Goal: Task Accomplishment & Management: Manage account settings

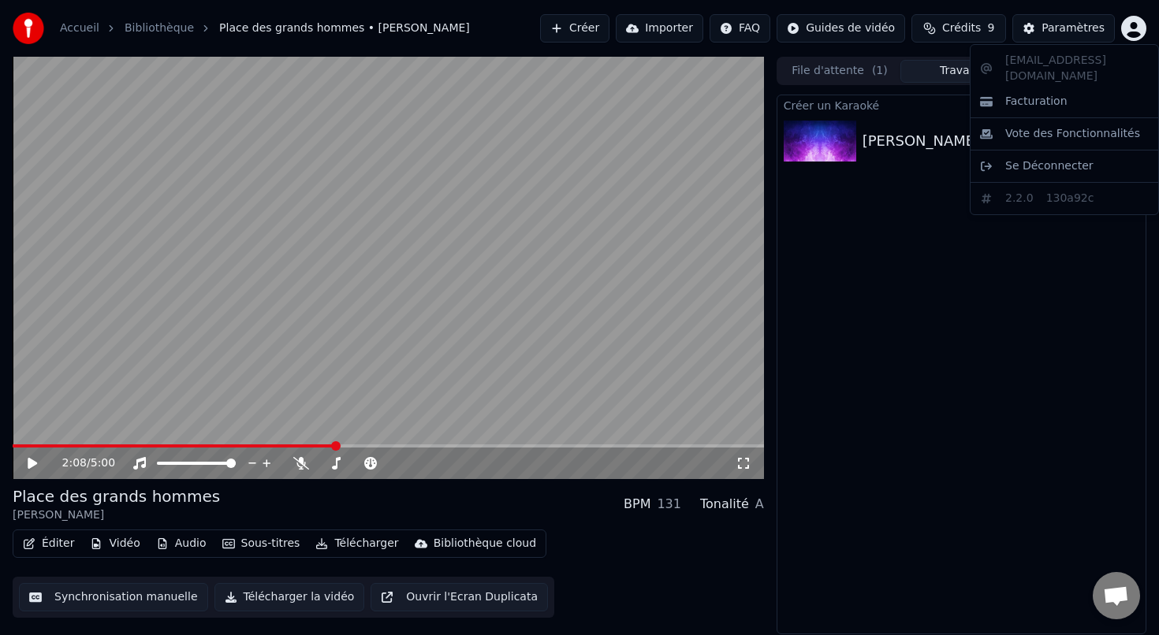
click at [1131, 34] on html "Accueil Bibliothèque Place des grands hommes • [PERSON_NAME] Importer FAQ Guide…" at bounding box center [579, 317] width 1159 height 635
click at [1067, 35] on html "Accueil Bibliothèque Place des grands hommes • [PERSON_NAME] Importer FAQ Guide…" at bounding box center [579, 317] width 1159 height 635
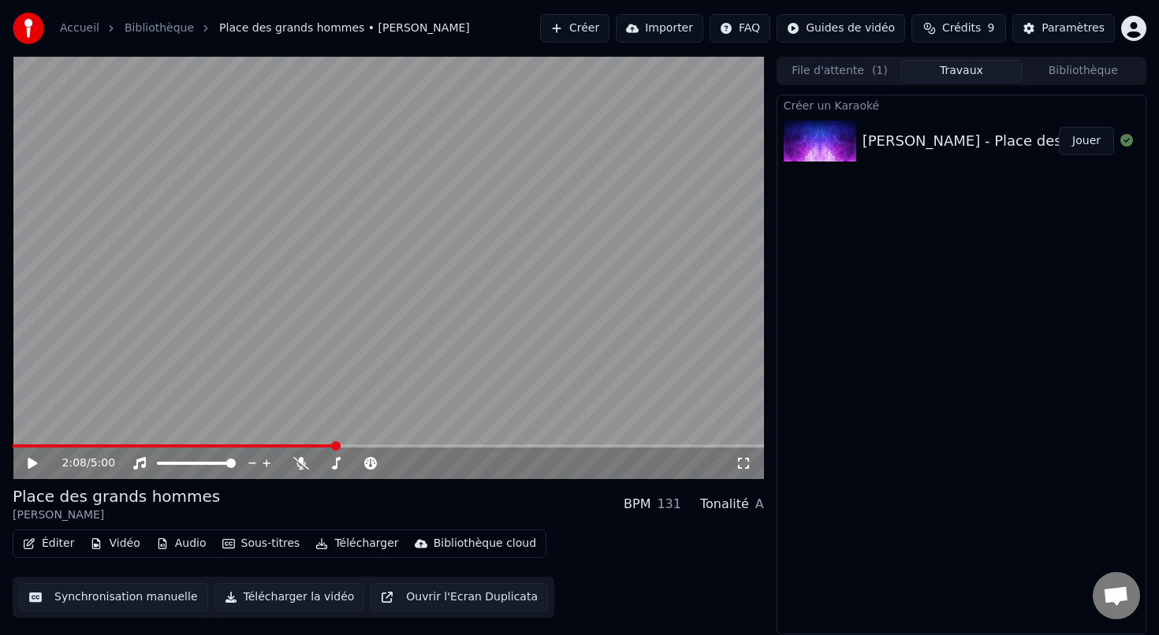
click at [1067, 28] on div "Paramètres" at bounding box center [1072, 28] width 63 height 16
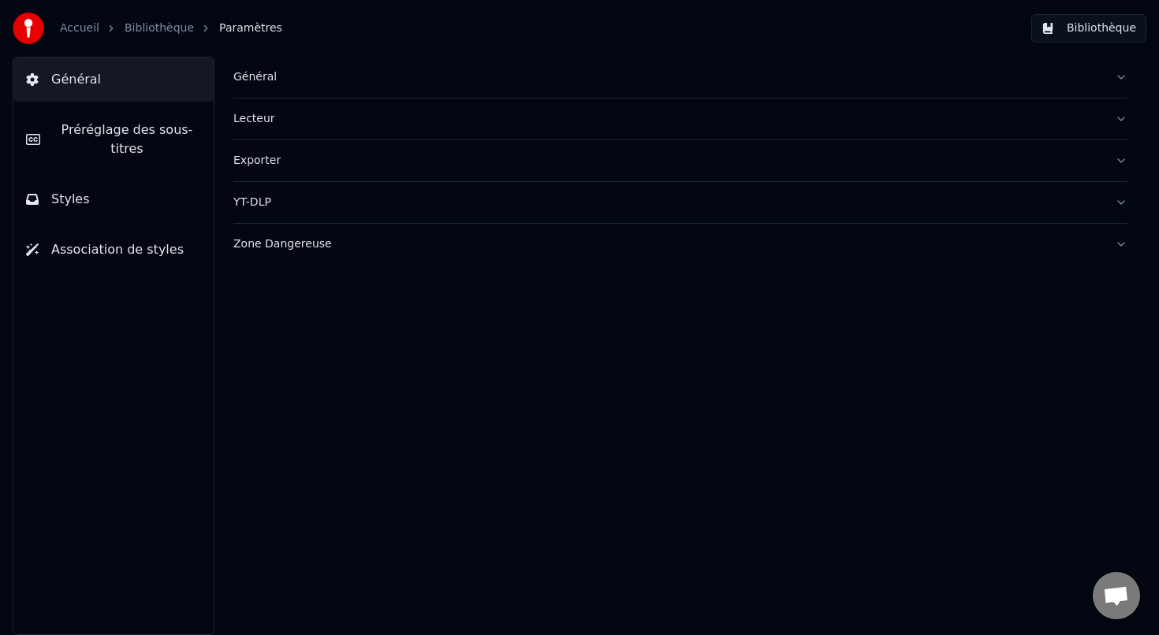
click at [85, 32] on link "Accueil" at bounding box center [79, 28] width 39 height 16
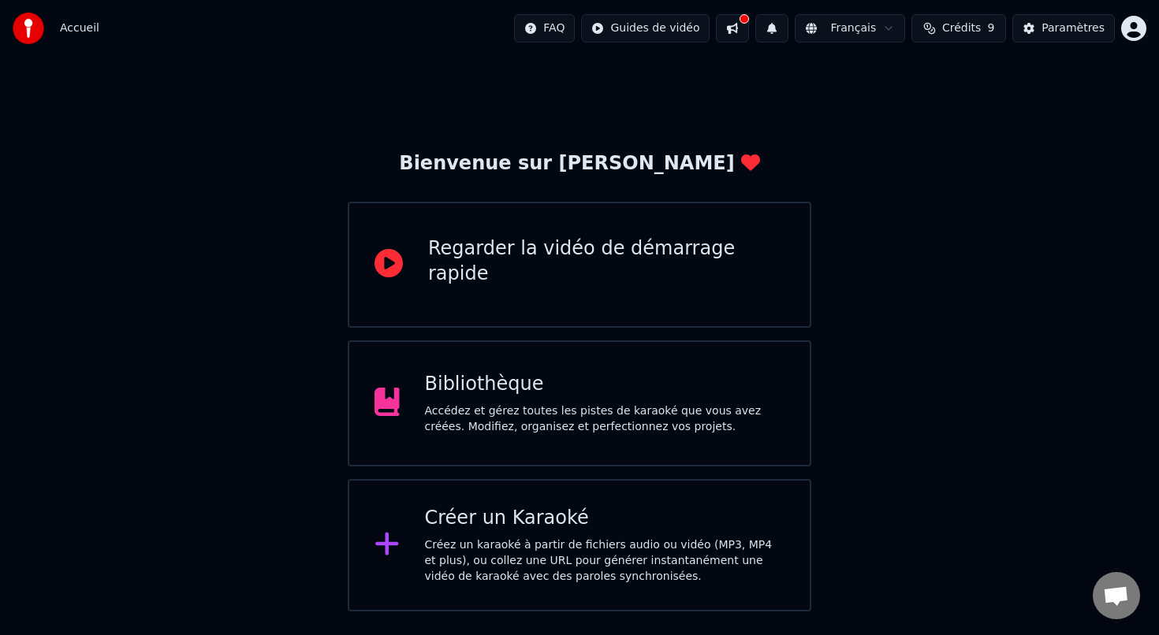
click at [1134, 35] on html "Accueil FAQ Guides de vidéo Français Crédits 9 Paramètres Bienvenue sur Youka R…" at bounding box center [579, 306] width 1159 height 612
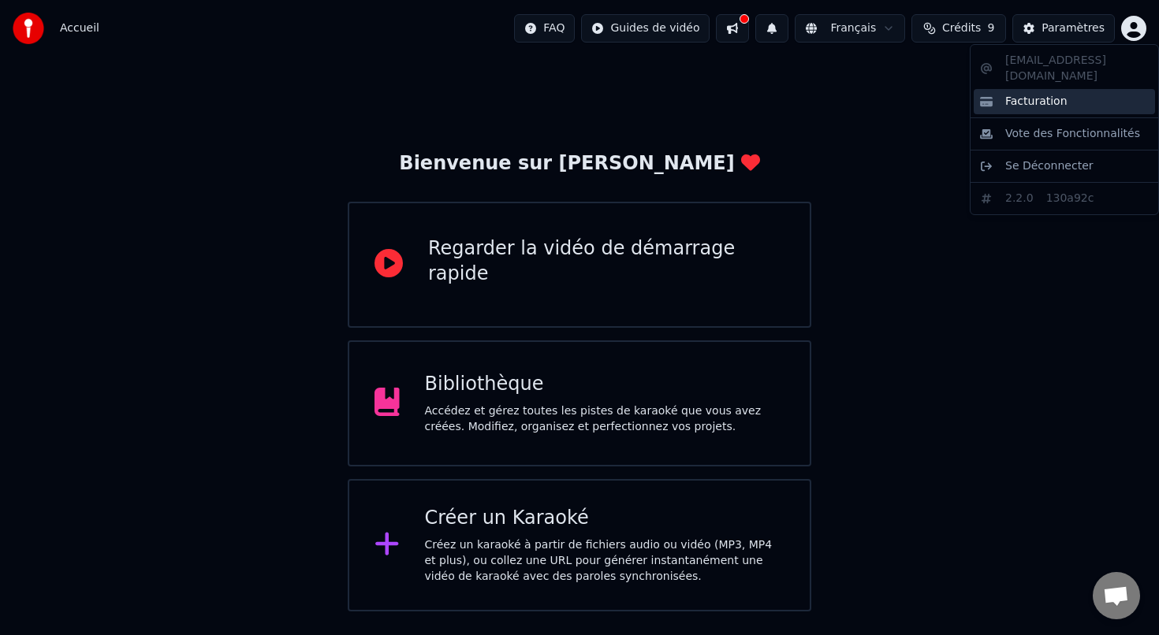
click at [1025, 94] on span "Facturation" at bounding box center [1036, 102] width 62 height 16
